Goal: Task Accomplishment & Management: Manage account settings

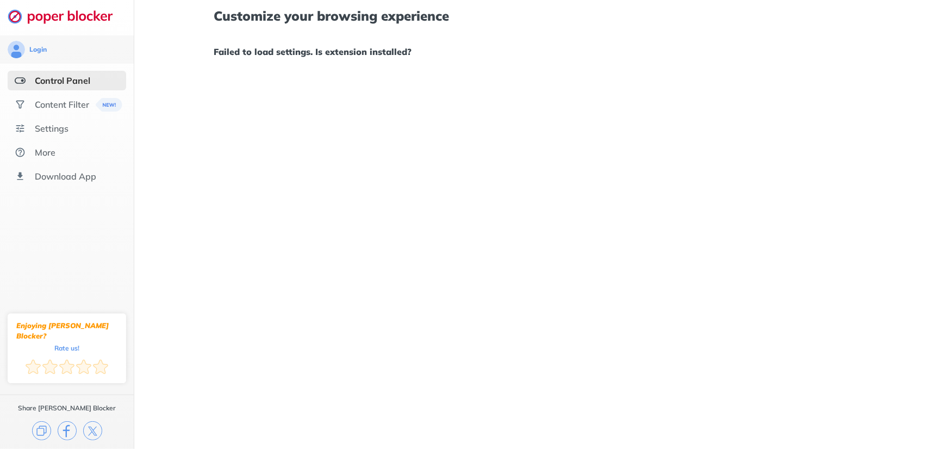
click at [59, 78] on div "Control Panel" at bounding box center [62, 80] width 55 height 11
click at [79, 79] on div "Control Panel" at bounding box center [62, 80] width 55 height 11
click at [62, 120] on div "Settings" at bounding box center [67, 129] width 119 height 20
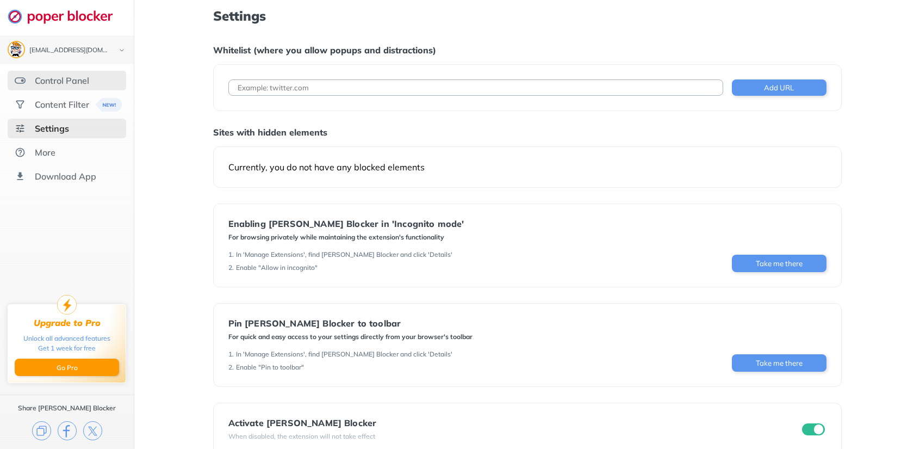
click at [66, 85] on div "Control Panel" at bounding box center [62, 80] width 54 height 11
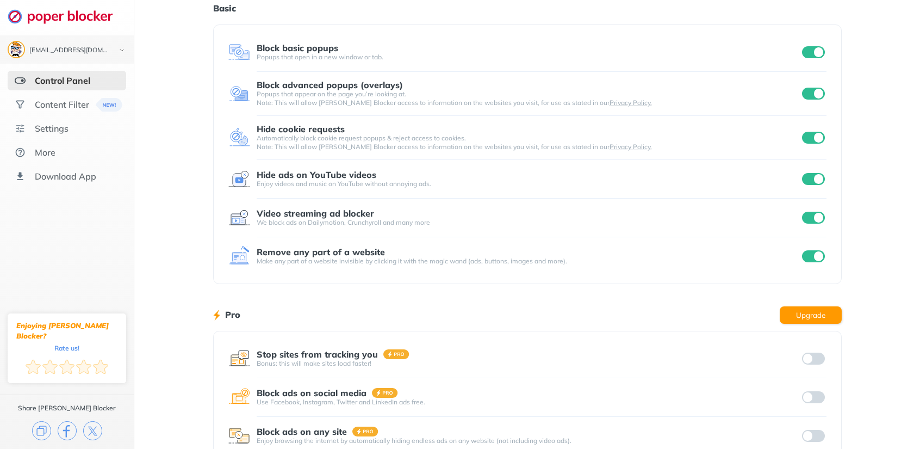
scroll to position [113, 0]
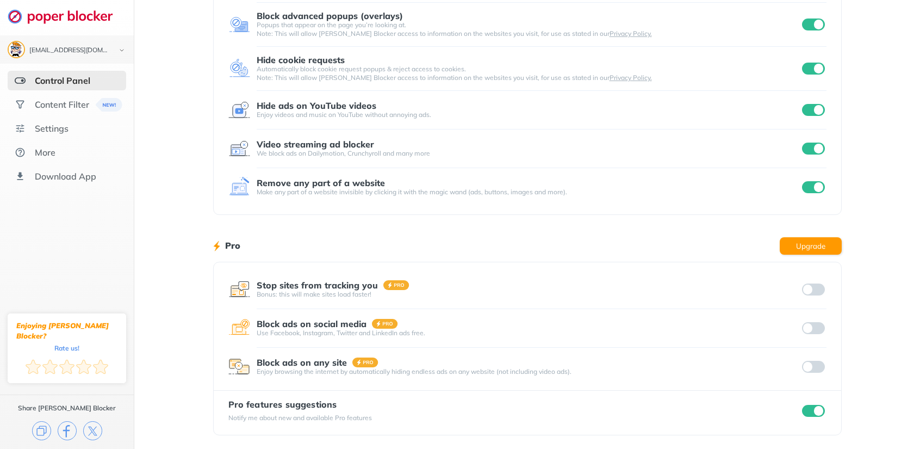
click at [823, 407] on input "checkbox" at bounding box center [813, 410] width 23 height 12
click at [52, 103] on div "Content Filter" at bounding box center [62, 104] width 54 height 11
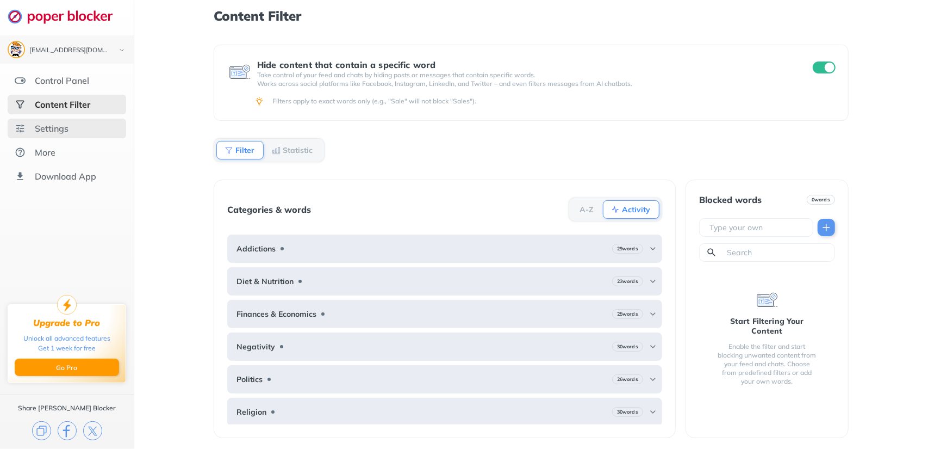
click at [62, 127] on div "Settings" at bounding box center [52, 128] width 34 height 11
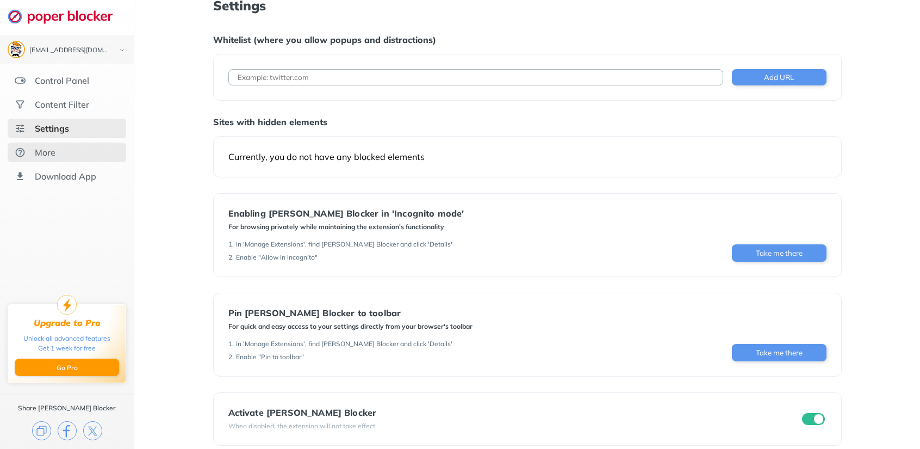
scroll to position [21, 0]
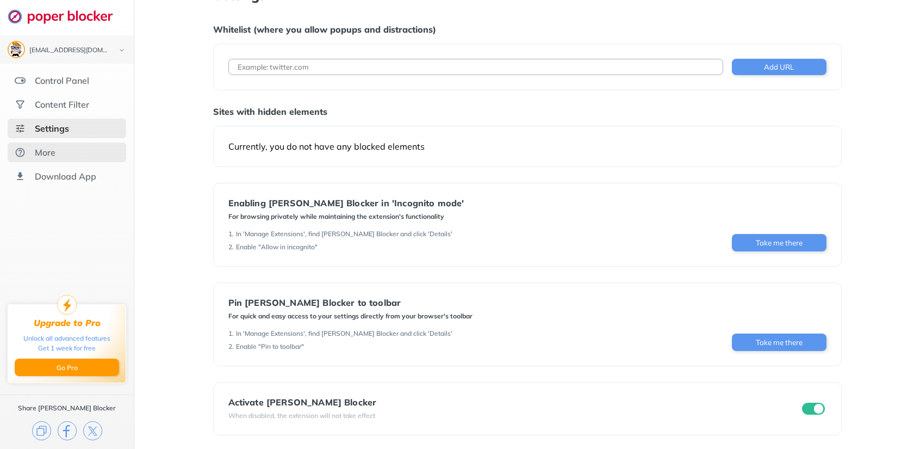
click at [59, 147] on div "More" at bounding box center [67, 152] width 119 height 20
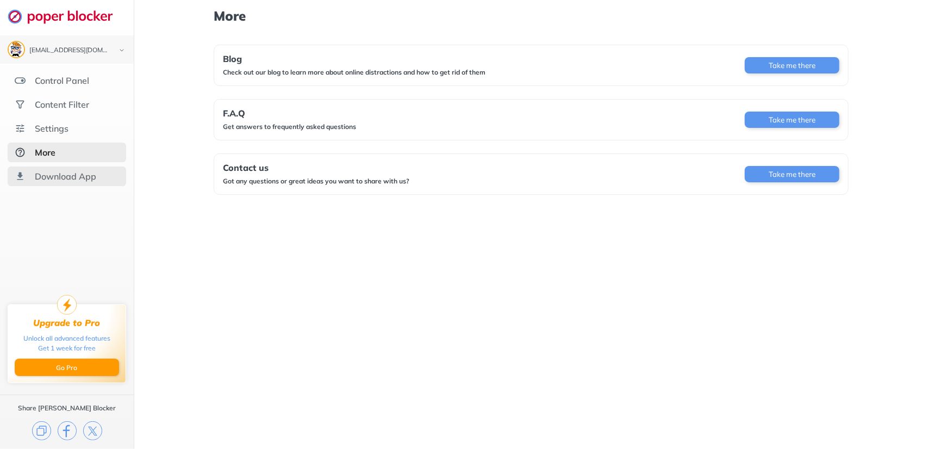
click at [75, 179] on div "Download App" at bounding box center [65, 176] width 61 height 11
